Goal: Find specific page/section: Find specific page/section

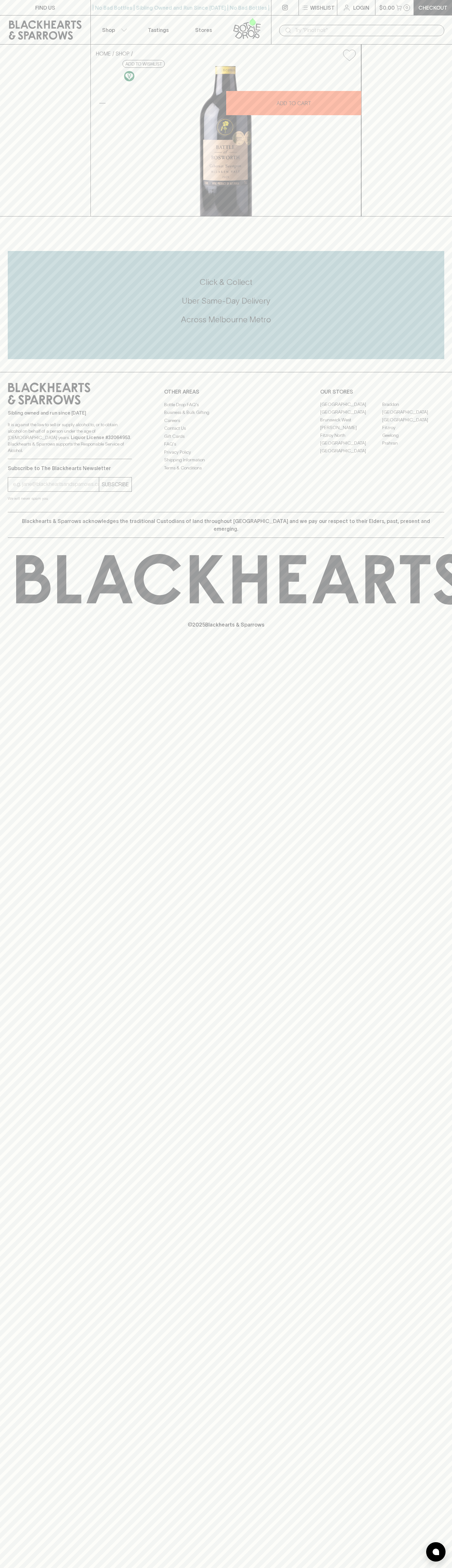
click at [157, 19] on link "Tastings" at bounding box center [158, 29] width 45 height 29
click at [441, 512] on div "Sibling owned and run since 2006 It is against the law to sell or supply alcoho…" at bounding box center [226, 442] width 452 height 140
click at [217, 1567] on html "FIND US | No Bad Bottles | Sibling Owned and Run Since 2006 | No Bad Bottles | …" at bounding box center [226, 784] width 452 height 1568
click at [7, 13] on link "FIND US" at bounding box center [45, 7] width 90 height 15
